Goal: Task Accomplishment & Management: Complete application form

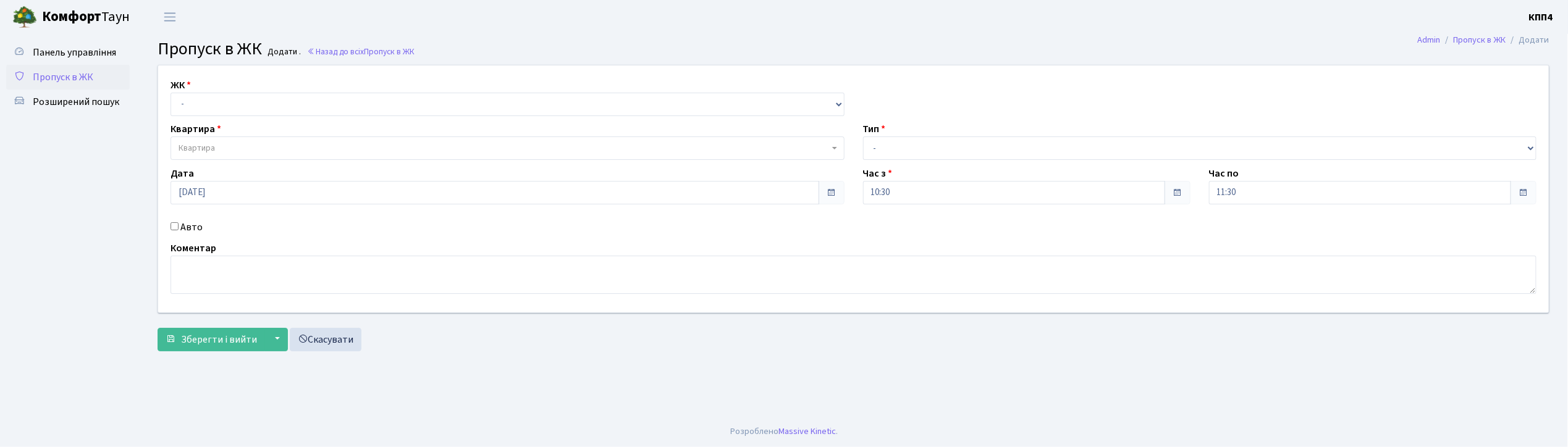
click at [175, 228] on input "Авто" at bounding box center [174, 226] width 8 height 8
checkbox input "true"
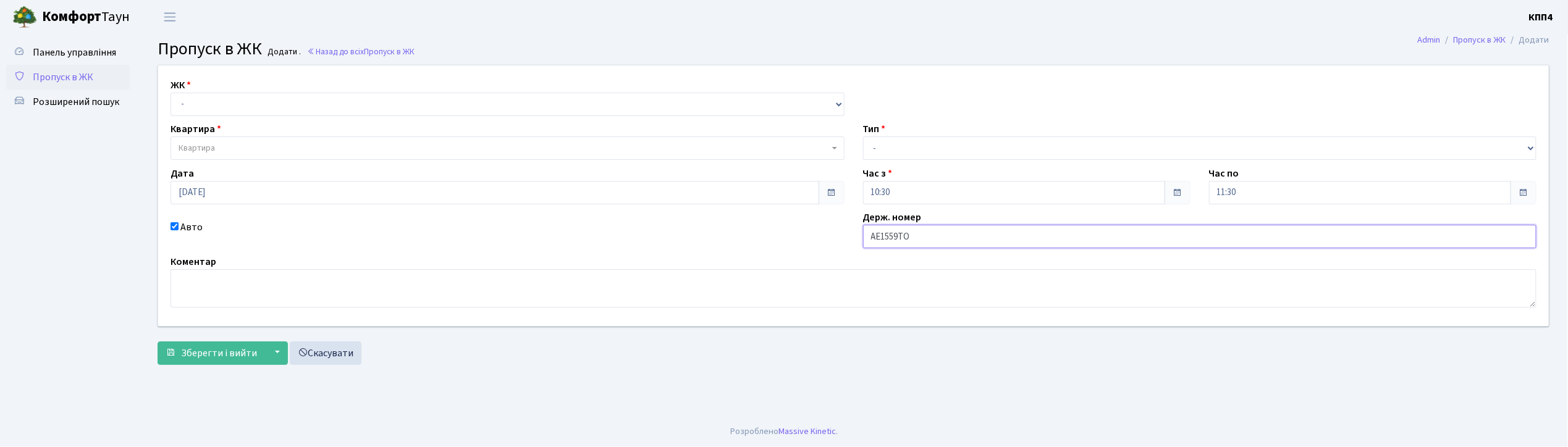
type input "АЕ1559ТО"
click at [213, 101] on select "- КТ, вул. Регенераторна, 4 КТ2, просп. Соборності, 17 КТ3, вул. Березнева, 16 …" at bounding box center [508, 104] width 674 height 24
select select "271"
click at [170, 93] on select "- КТ, вул. Регенераторна, 4 КТ2, просп. Соборності, 17 КТ3, вул. Березнева, 16 …" at bounding box center [508, 104] width 674 height 24
select select
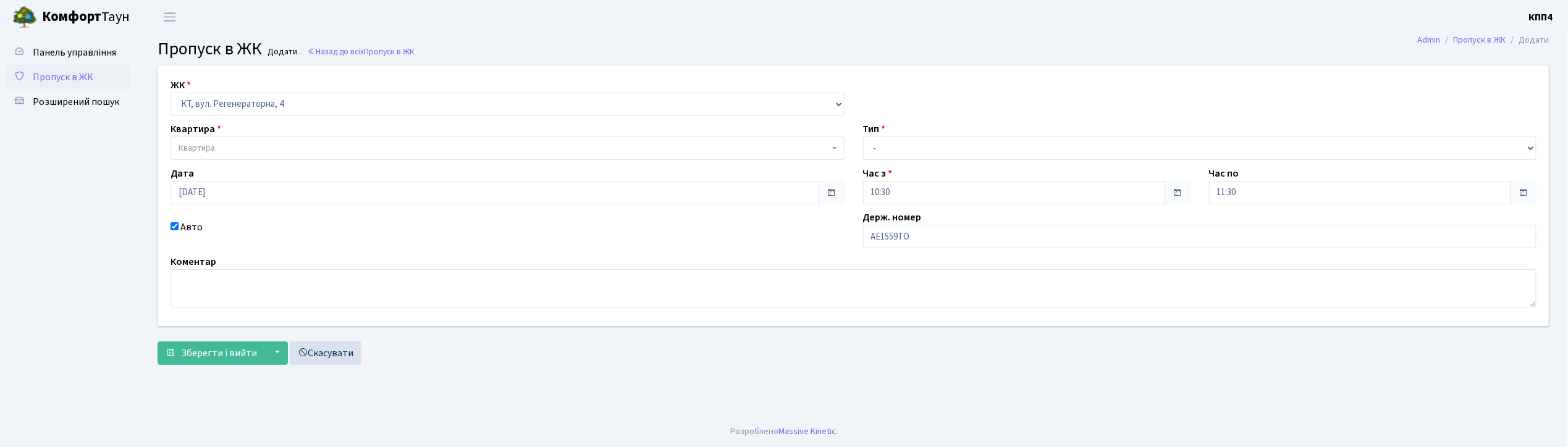
click at [226, 148] on span "Квартира" at bounding box center [503, 147] width 650 height 12
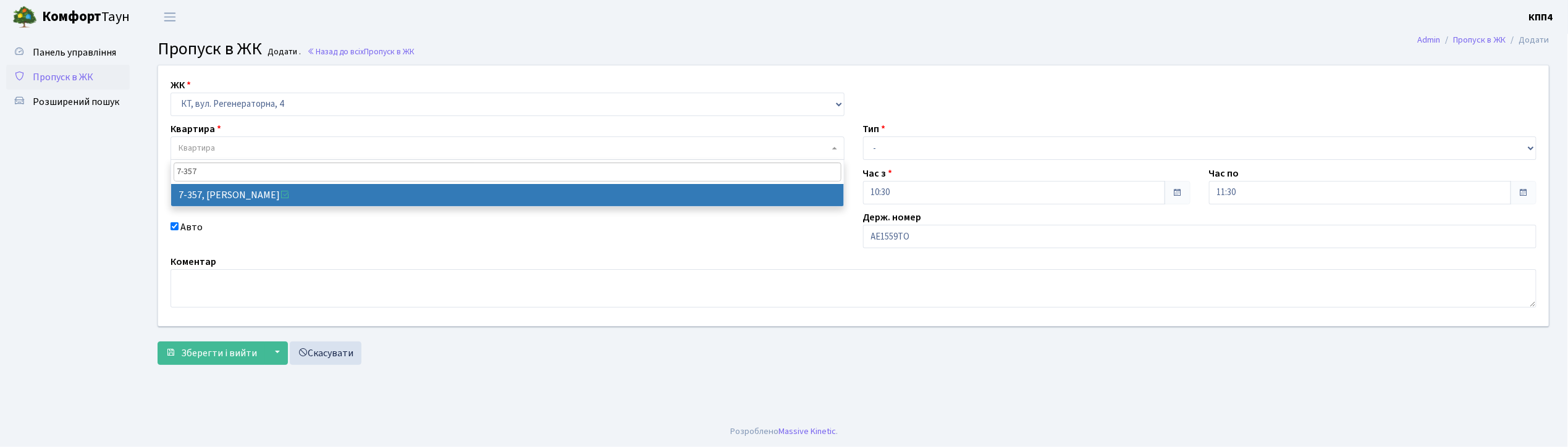
type input "7-357"
select select "4800"
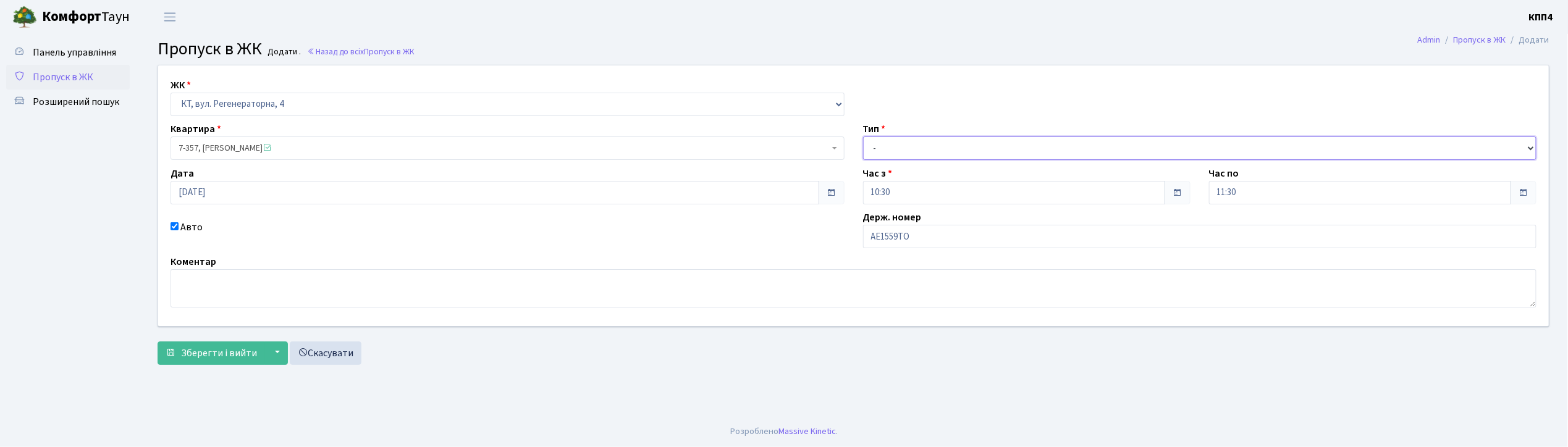
click at [913, 151] on select "- Доставка Таксі Гості Сервіс" at bounding box center [1200, 148] width 674 height 24
select select "3"
click at [863, 137] on select "- Доставка Таксі Гості Сервіс" at bounding box center [1200, 148] width 674 height 24
click at [225, 358] on span "Зберегти і вийти" at bounding box center [218, 353] width 76 height 13
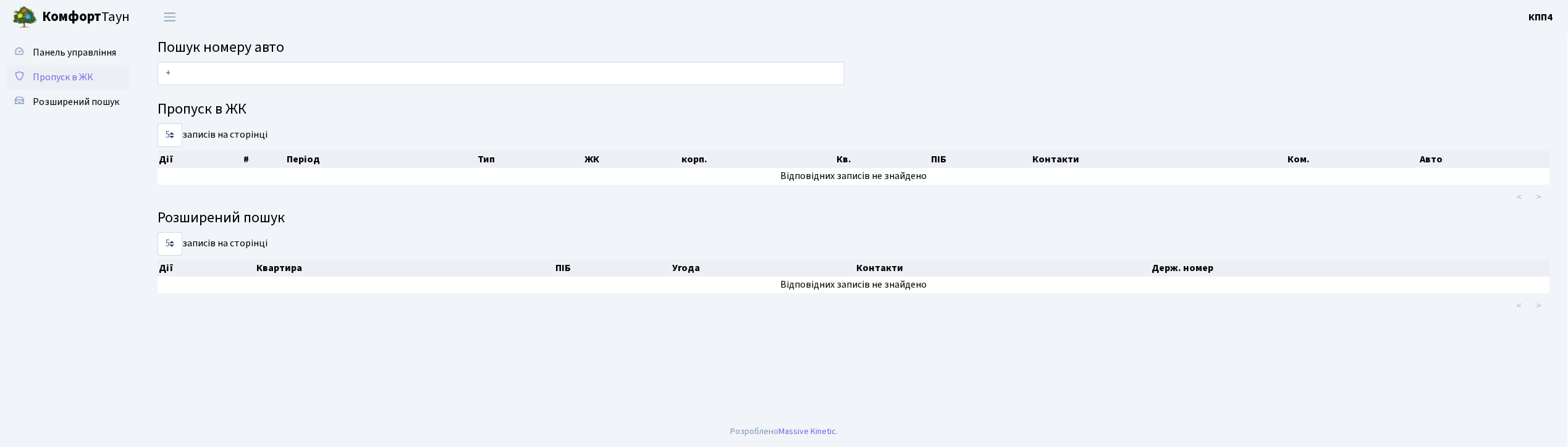
click at [70, 75] on span "Пропуск в ЖК" at bounding box center [62, 78] width 60 height 13
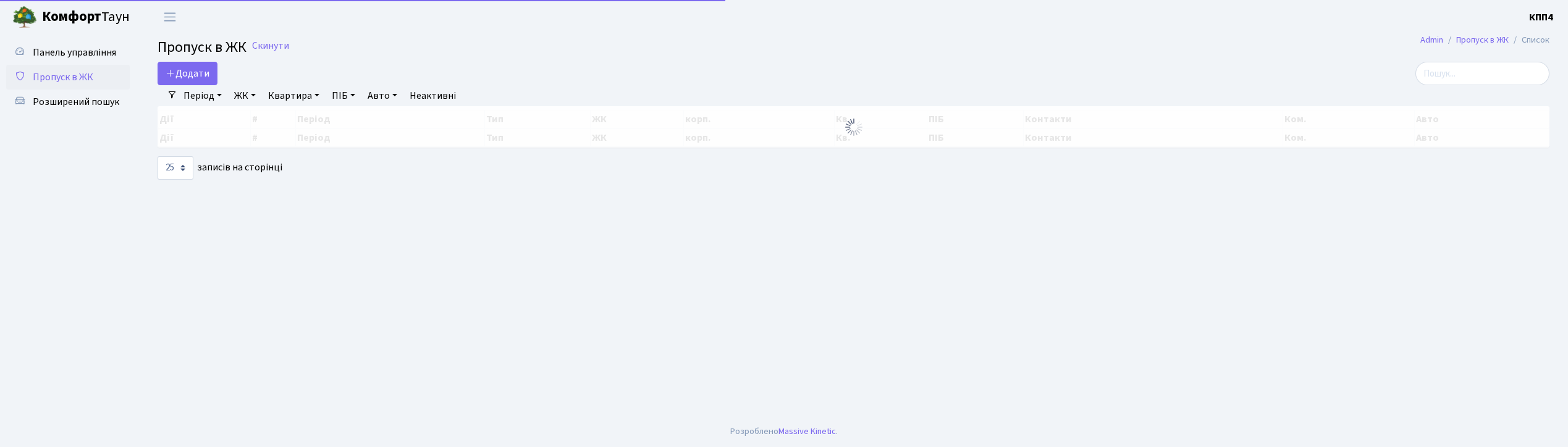
select select "25"
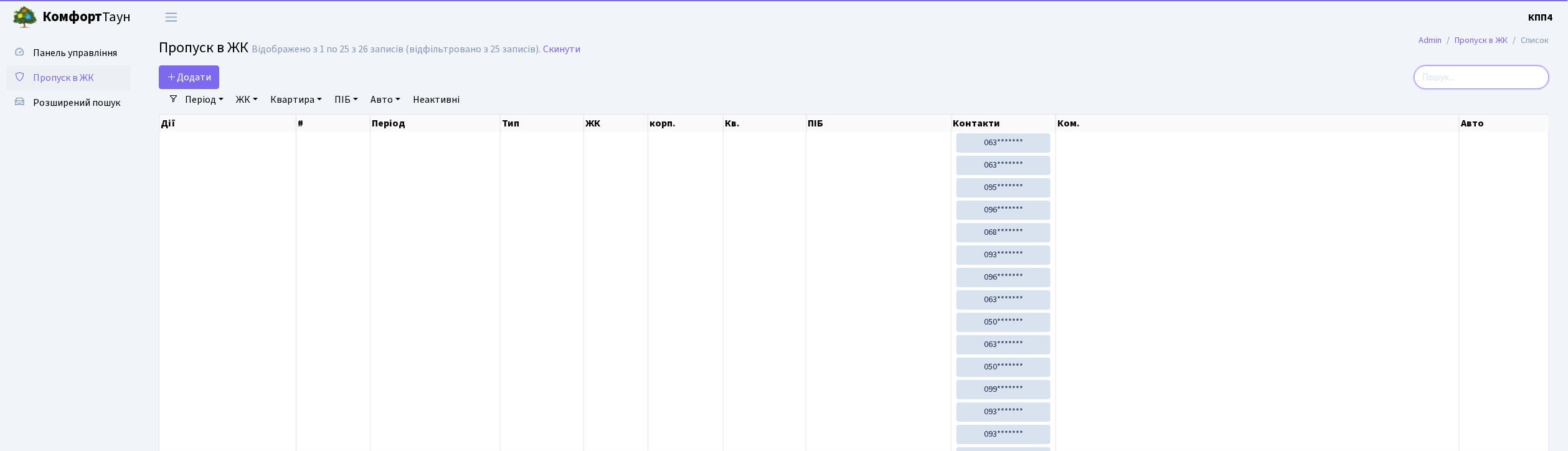
click at [1450, 78] on input "search" at bounding box center [1482, 77] width 135 height 24
